Goal: Navigation & Orientation: Find specific page/section

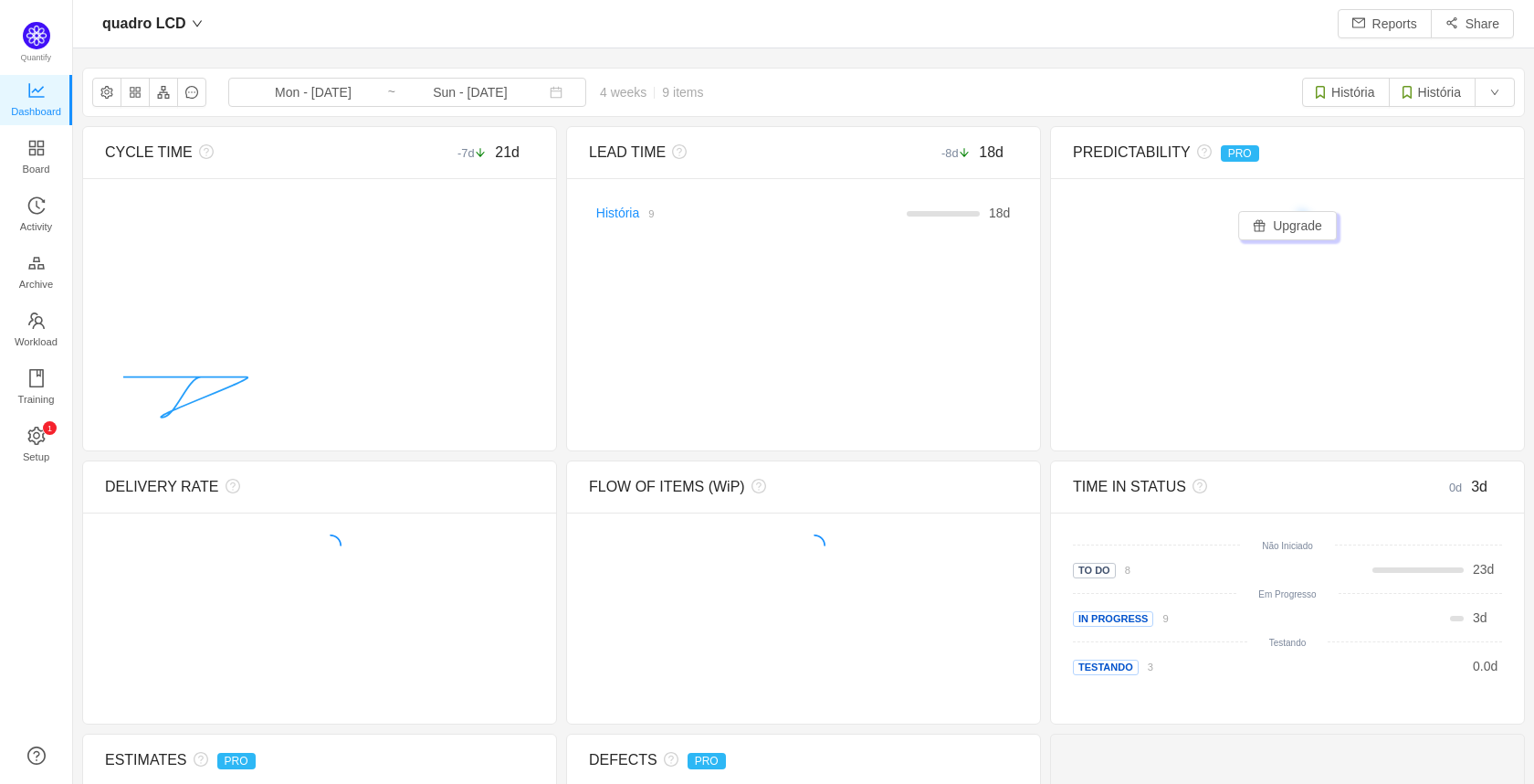
scroll to position [756, 1421]
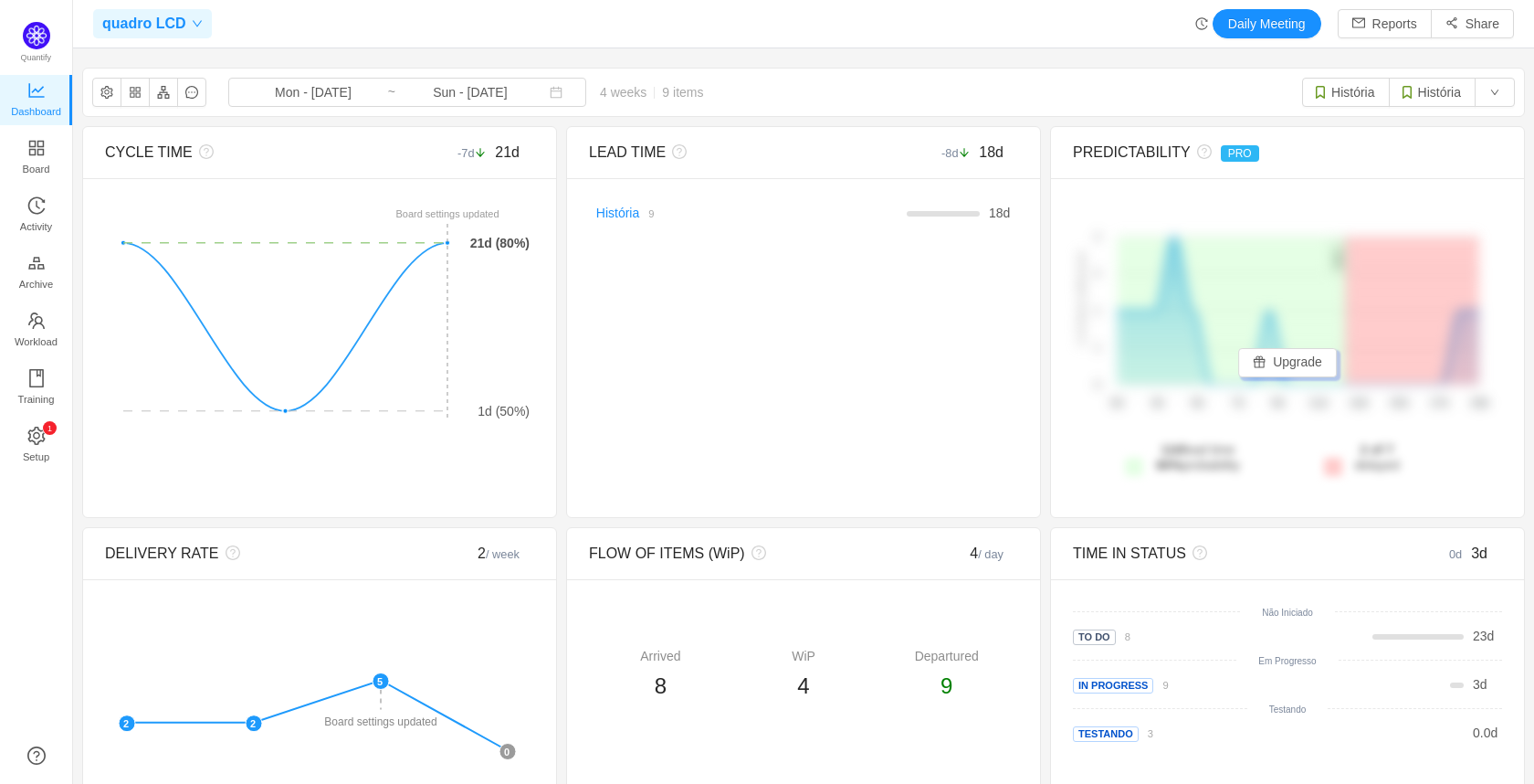
click at [204, 17] on div "quadro LCD" at bounding box center [152, 24] width 119 height 30
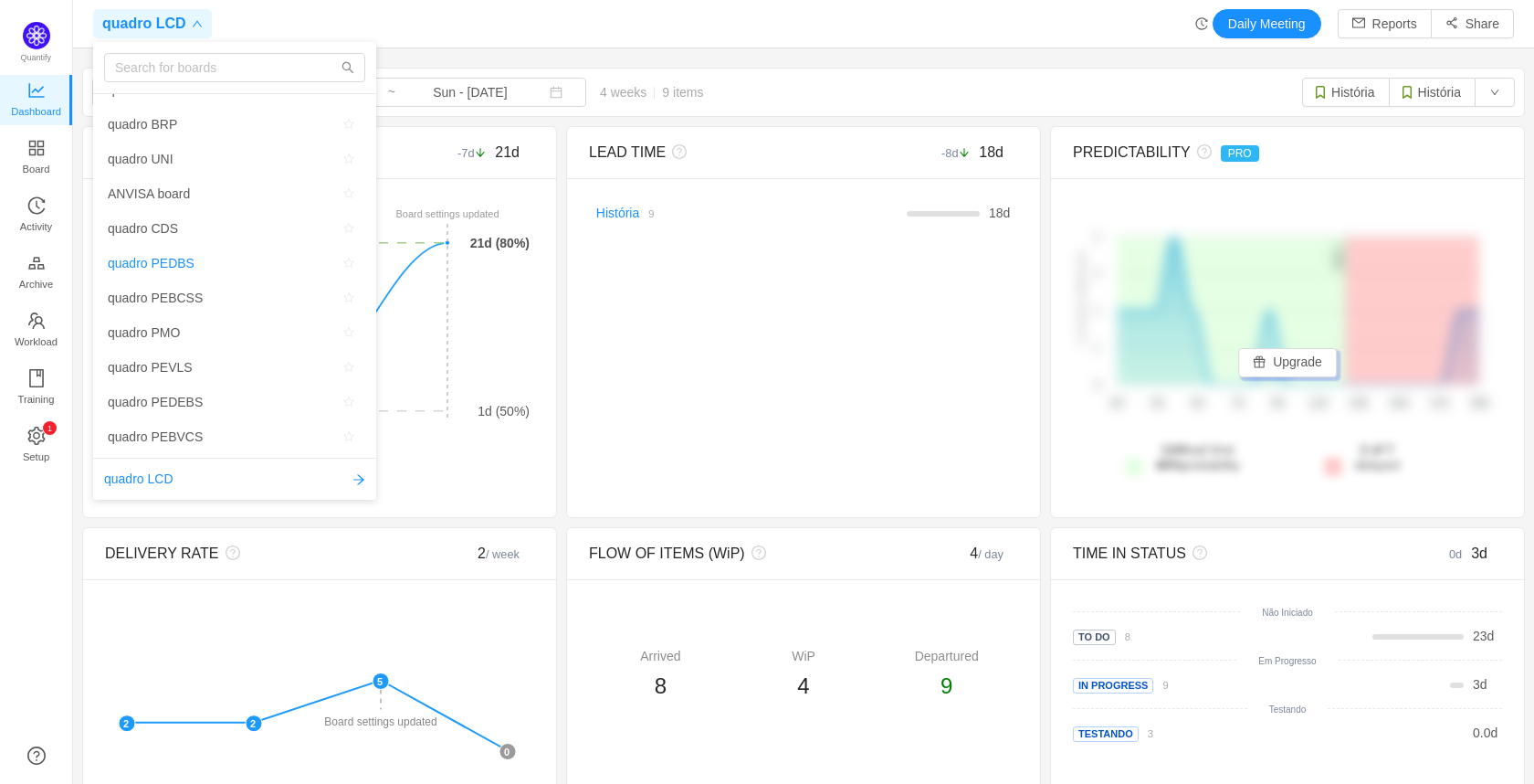
scroll to position [0, 0]
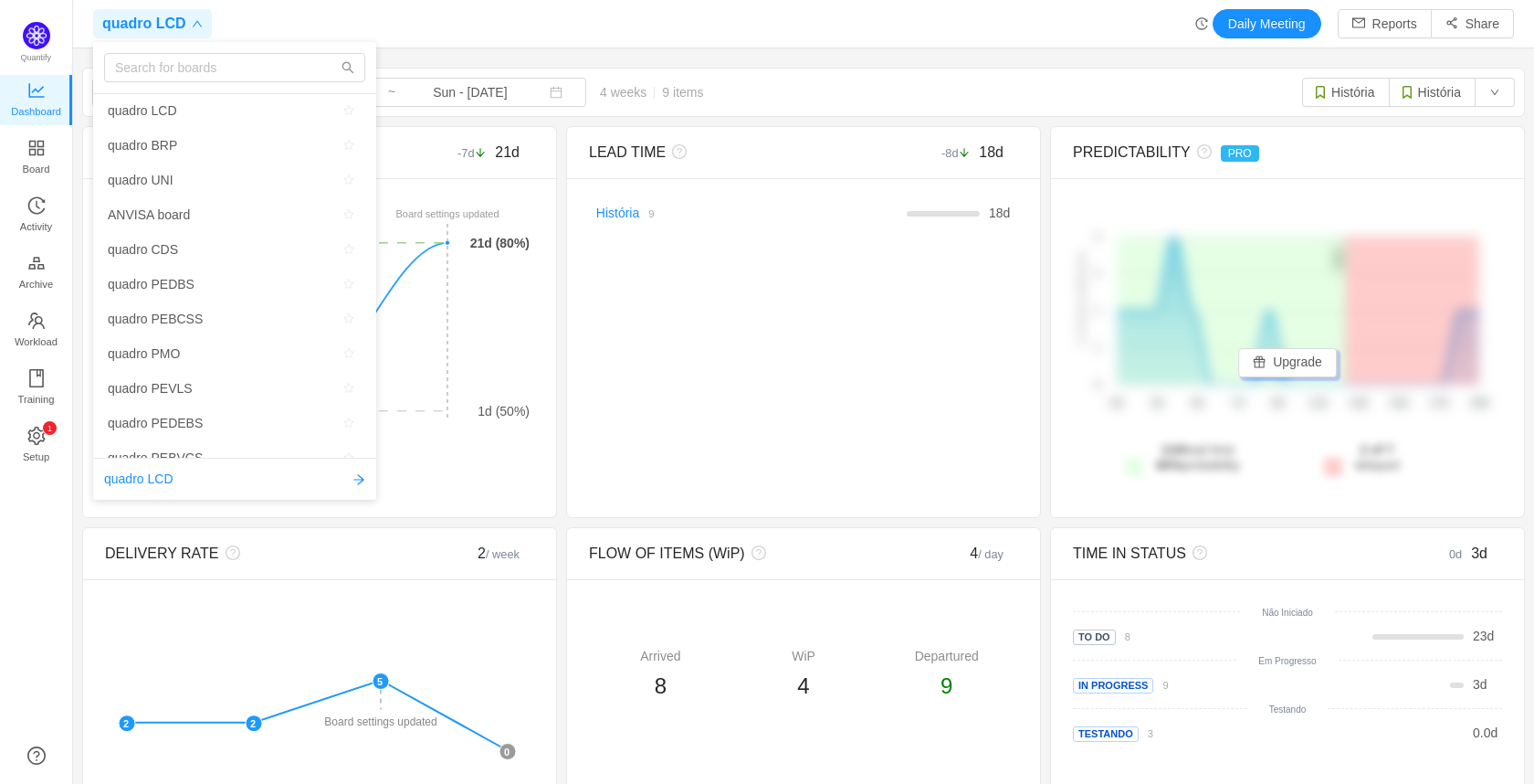
click at [186, 24] on span at bounding box center [195, 24] width 17 height 11
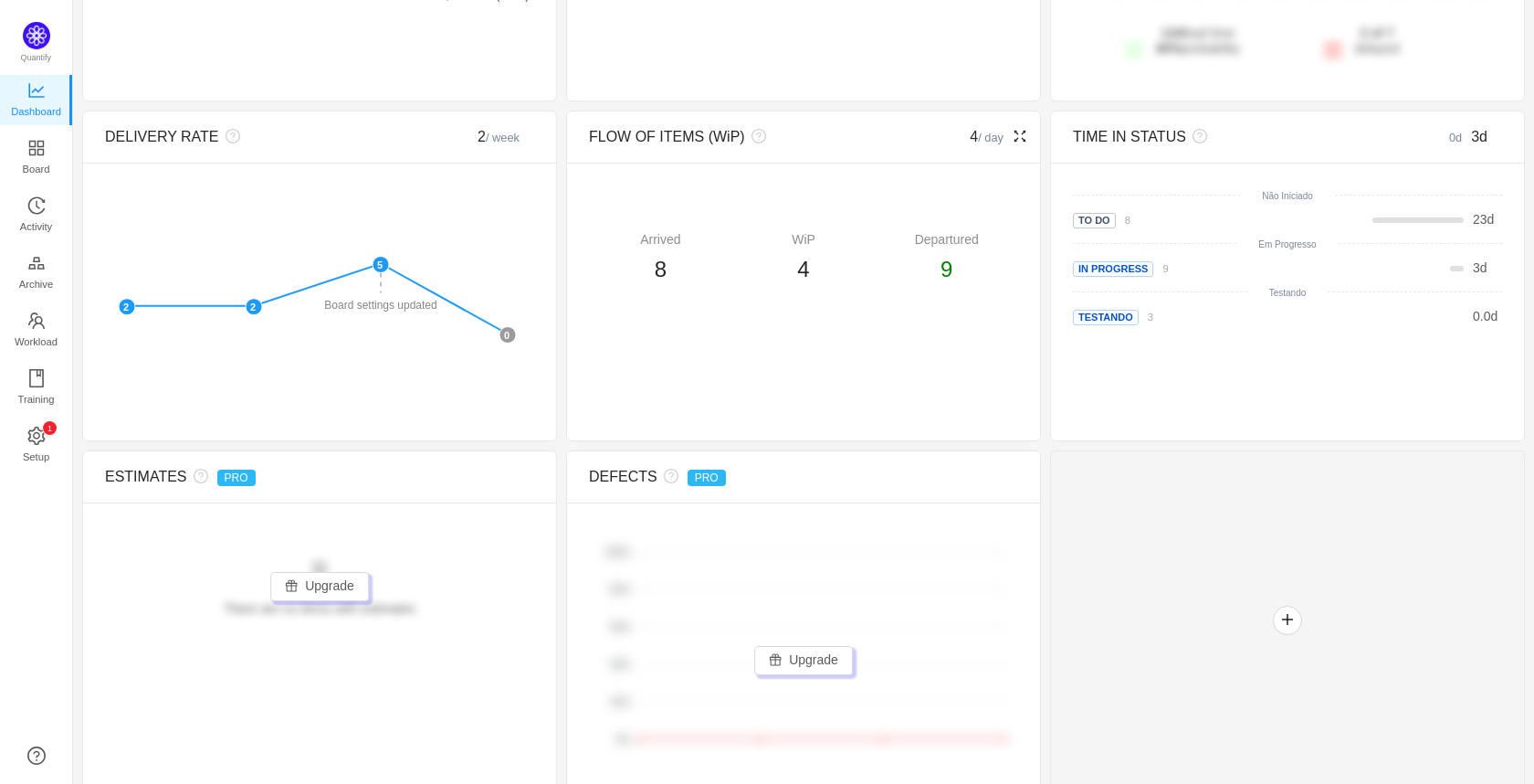
scroll to position [431, 0]
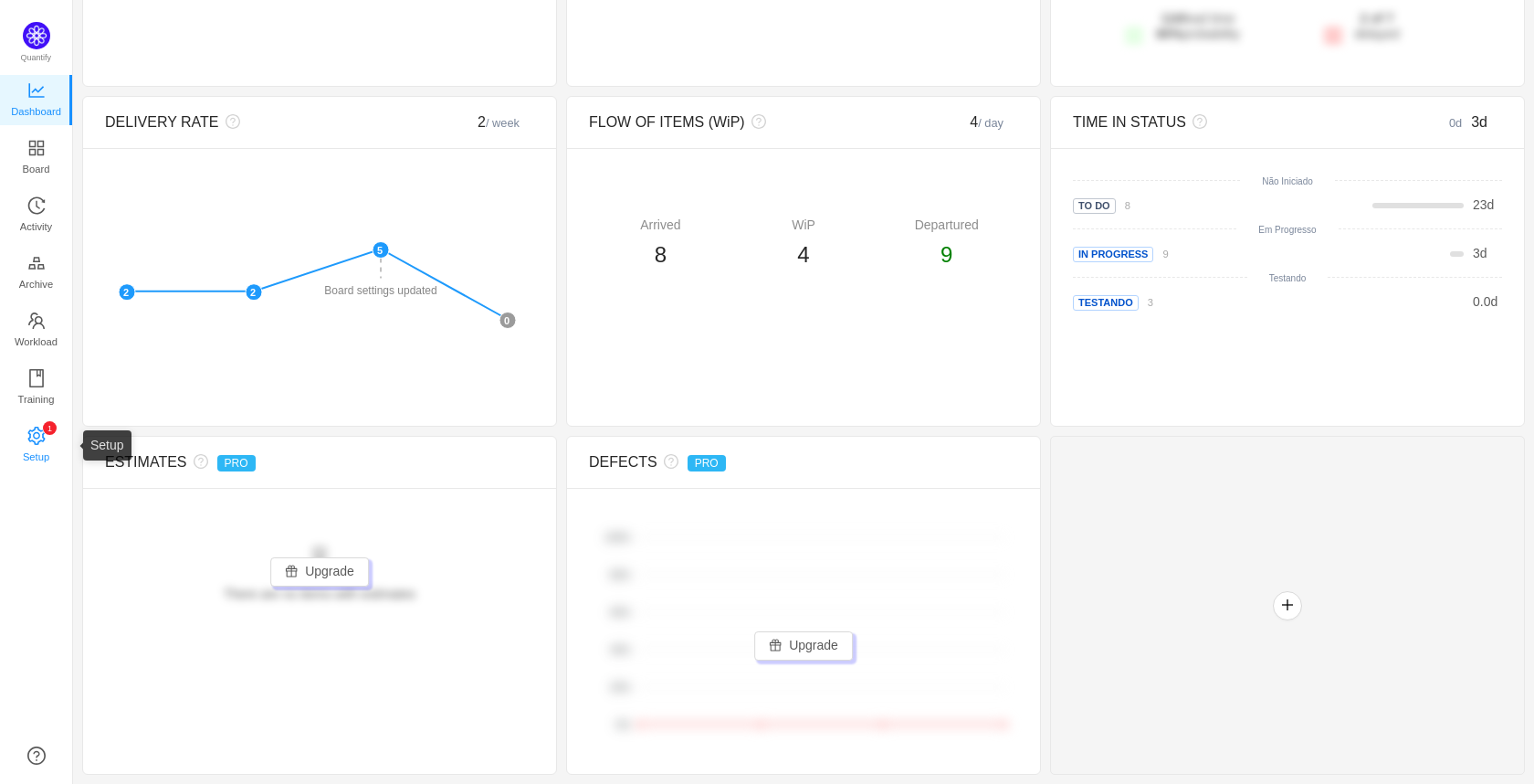
click at [39, 427] on link "0 1 2 3 4 5 6 7 8 9 0 1 2 3 4 5 6 7 8 9 0 1 2 3 4 5 6 7 8 9 Setup" at bounding box center [37, 445] width 18 height 37
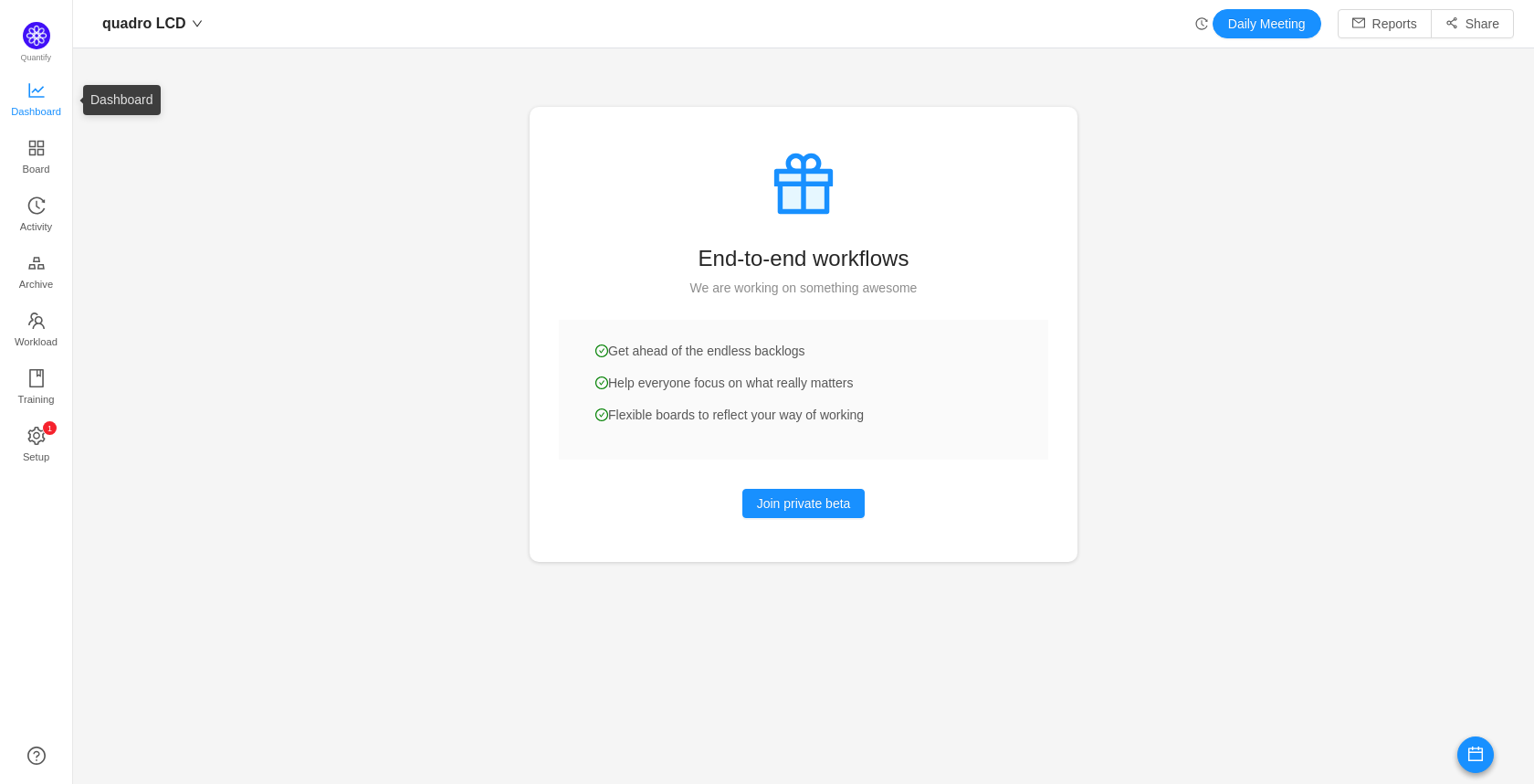
click at [32, 100] on span "Dashboard" at bounding box center [36, 112] width 50 height 37
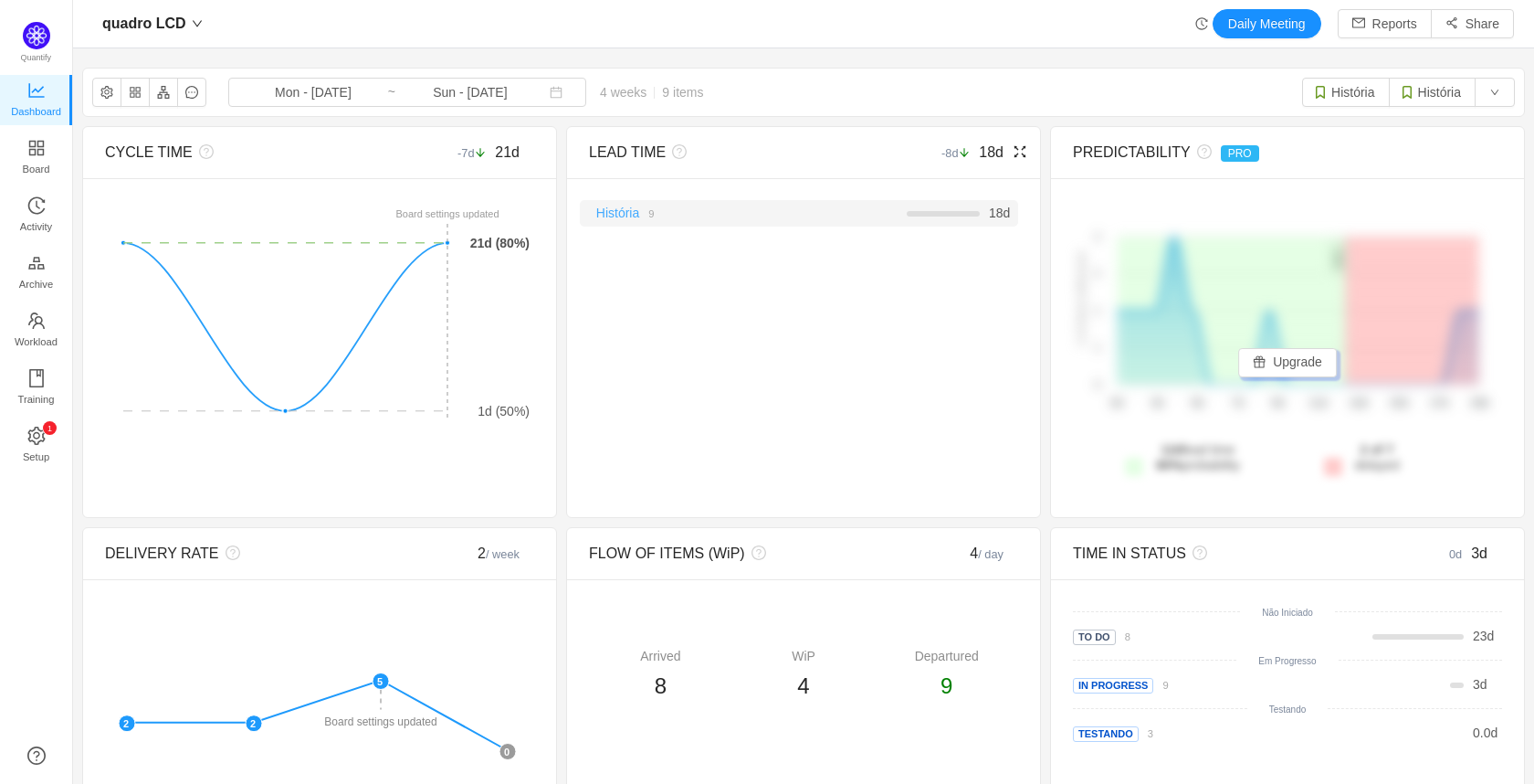
click at [603, 212] on link "História" at bounding box center [618, 213] width 43 height 15
click at [644, 223] on div "História 9 18 d" at bounding box center [799, 213] width 438 height 27
click at [627, 224] on div "História 9 18 d" at bounding box center [799, 213] width 438 height 27
click at [624, 219] on link "História" at bounding box center [618, 213] width 43 height 15
